Goal: Task Accomplishment & Management: Manage account settings

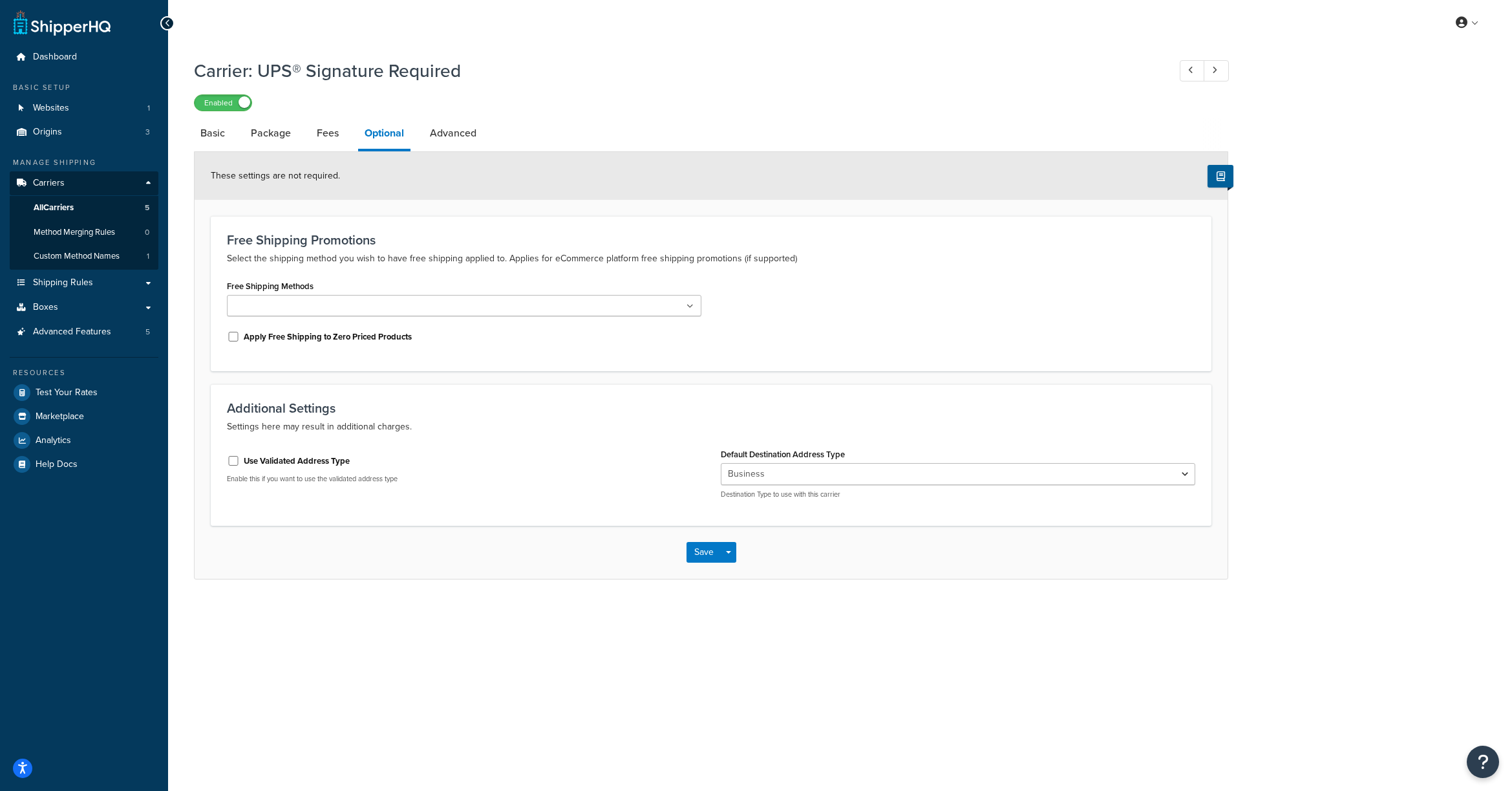
select select "business"
drag, startPoint x: 506, startPoint y: 275, endPoint x: 469, endPoint y: 310, distance: 50.9
click at [505, 280] on div "Free Shipping Promotions Select the shipping method you wish to have free shipp…" at bounding box center [711, 293] width 1001 height 156
click at [235, 464] on input "Use Validated Address Type" at bounding box center [234, 461] width 13 height 10
checkbox input "true"
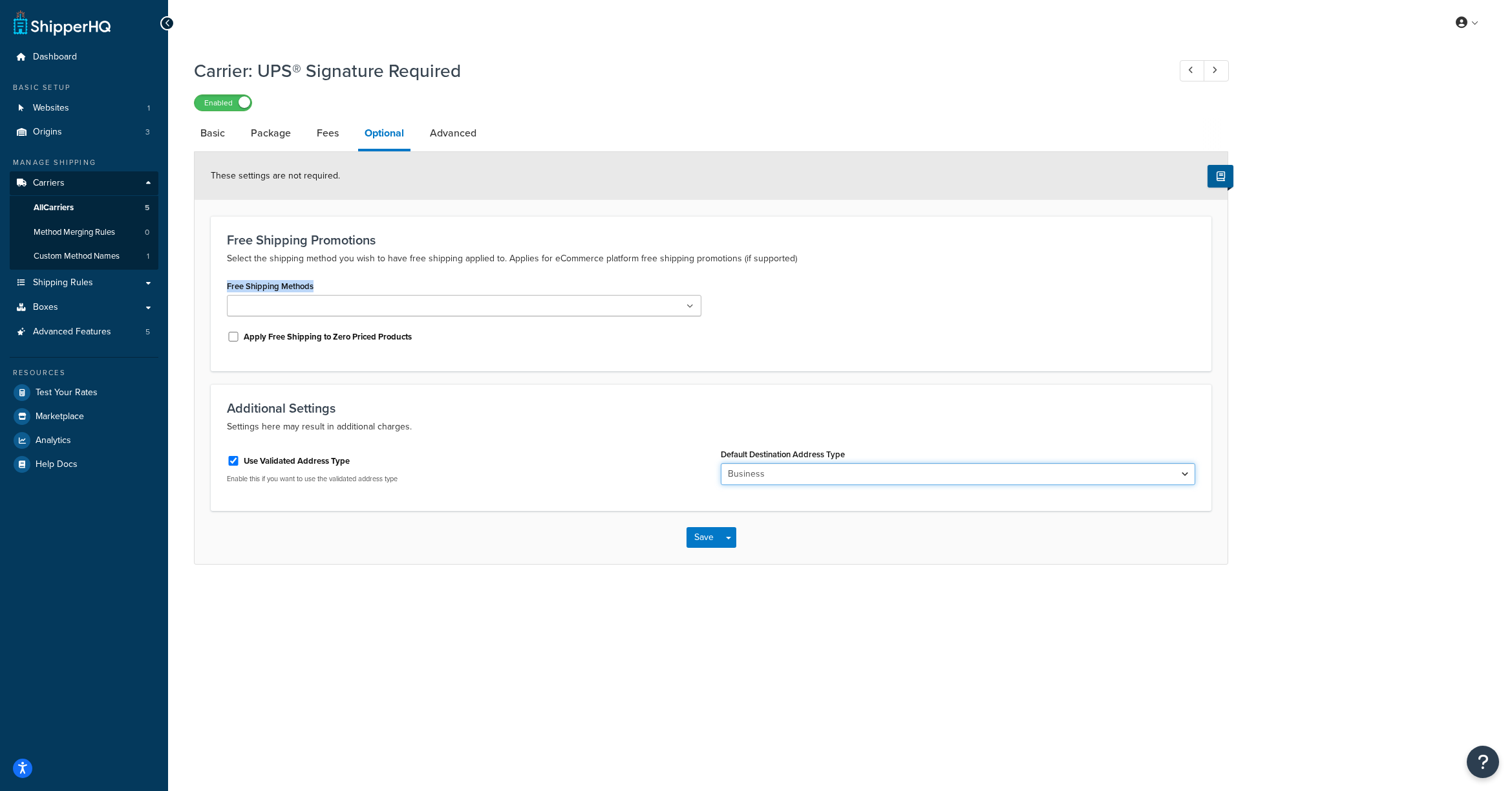
click at [801, 479] on select "Business Residential" at bounding box center [958, 474] width 475 height 22
click at [721, 464] on select "Business Residential" at bounding box center [958, 474] width 475 height 22
click at [702, 543] on button "Save" at bounding box center [703, 537] width 35 height 20
